Goal: Navigation & Orientation: Go to known website

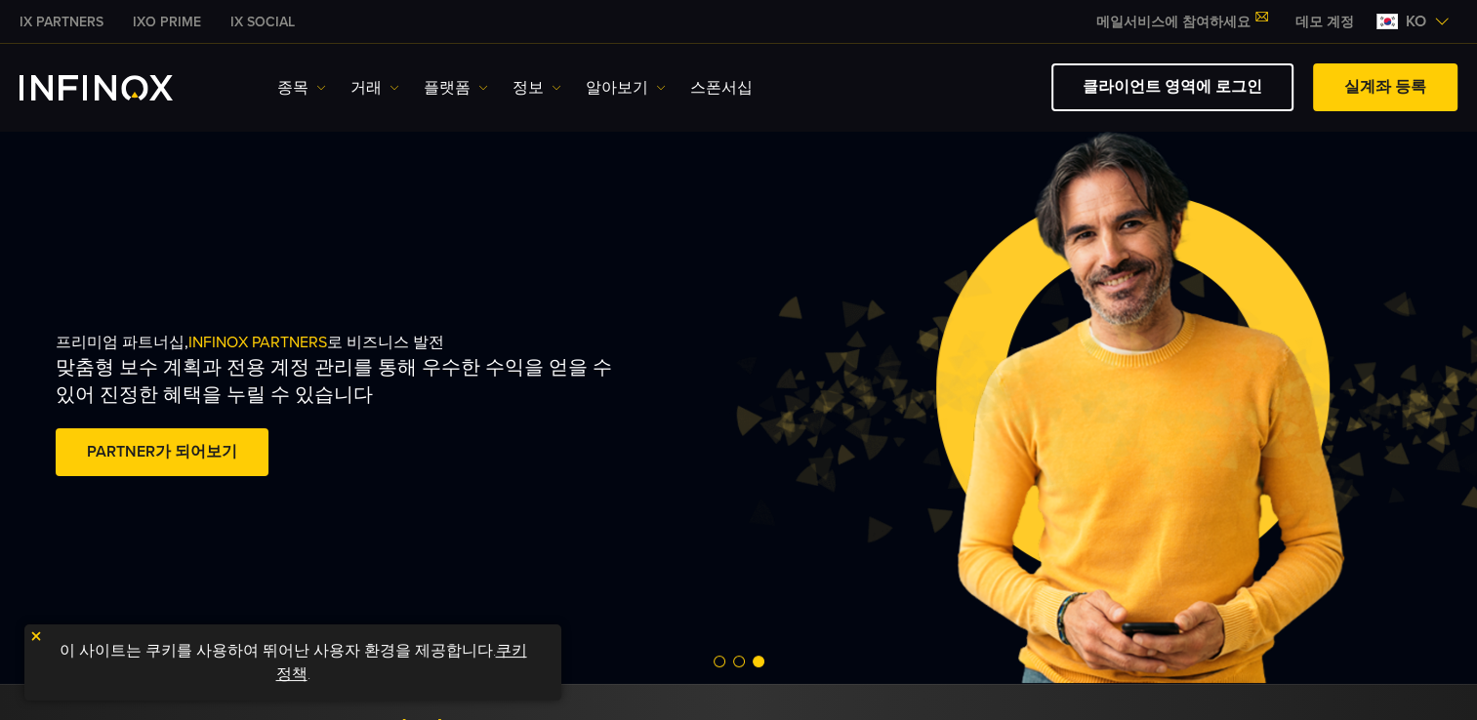
click at [727, 467] on img at bounding box center [1138, 406] width 822 height 273
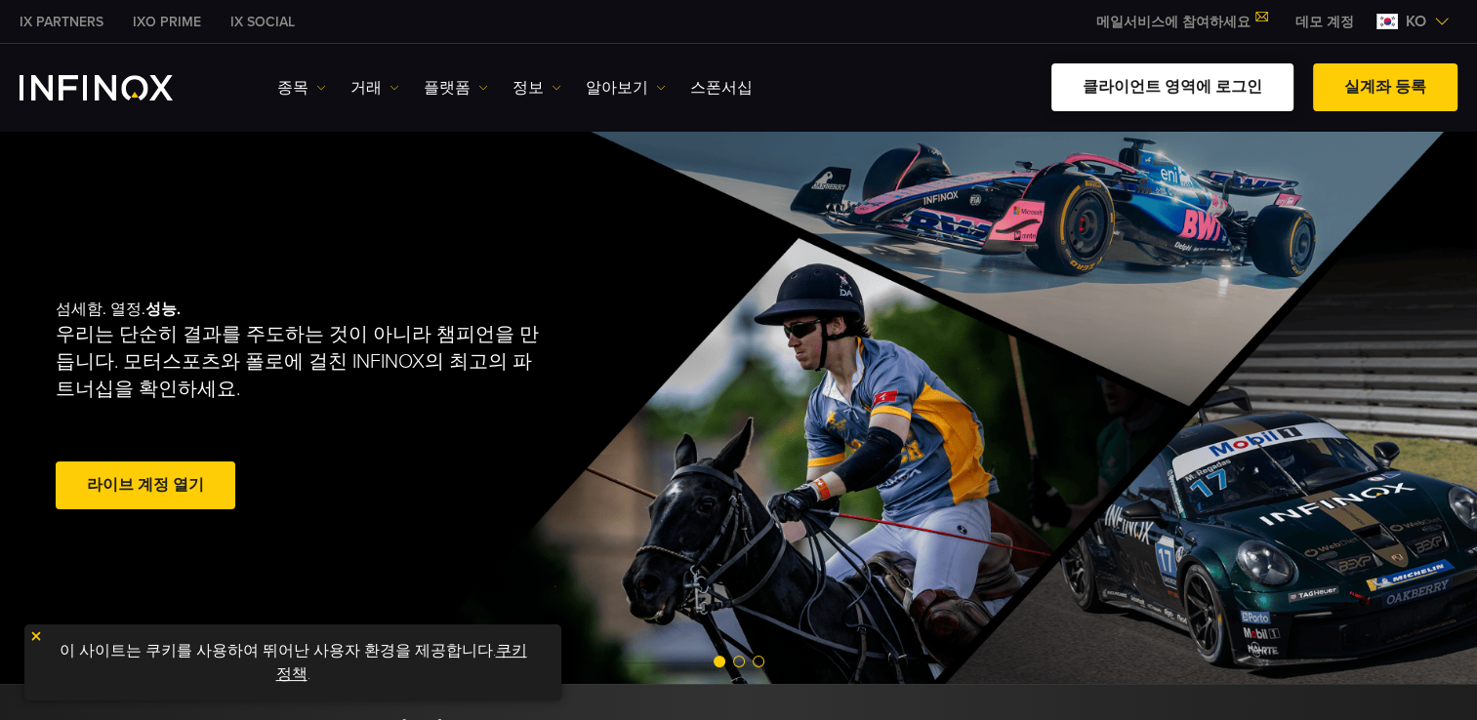
click at [1201, 95] on link "클라이언트 영역에 로그인" at bounding box center [1172, 87] width 242 height 48
drag, startPoint x: 0, startPoint y: 0, endPoint x: 1151, endPoint y: 92, distance: 1154.5
click at [1151, 92] on link "클라이언트 영역에 로그인" at bounding box center [1172, 87] width 242 height 48
